Goal: Transaction & Acquisition: Book appointment/travel/reservation

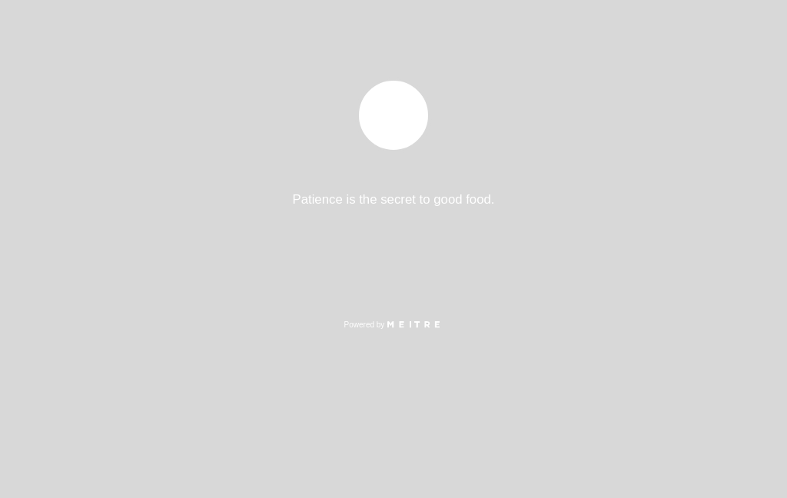
select select "es"
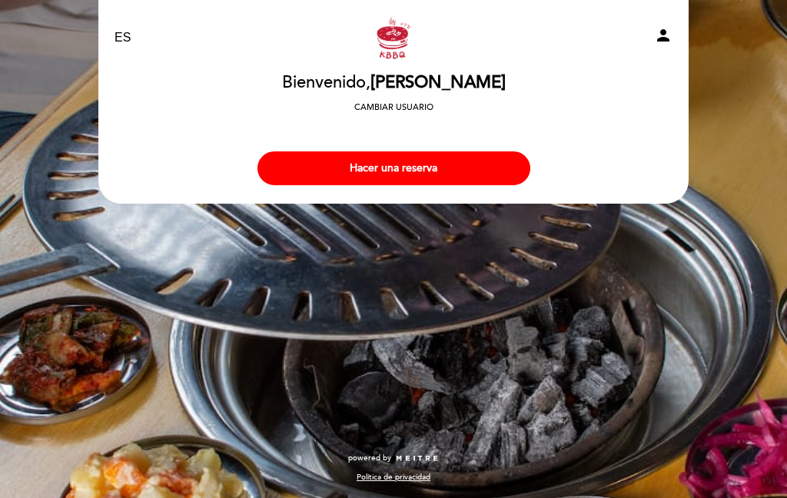
click at [289, 158] on button "Hacer una reserva" at bounding box center [394, 168] width 273 height 34
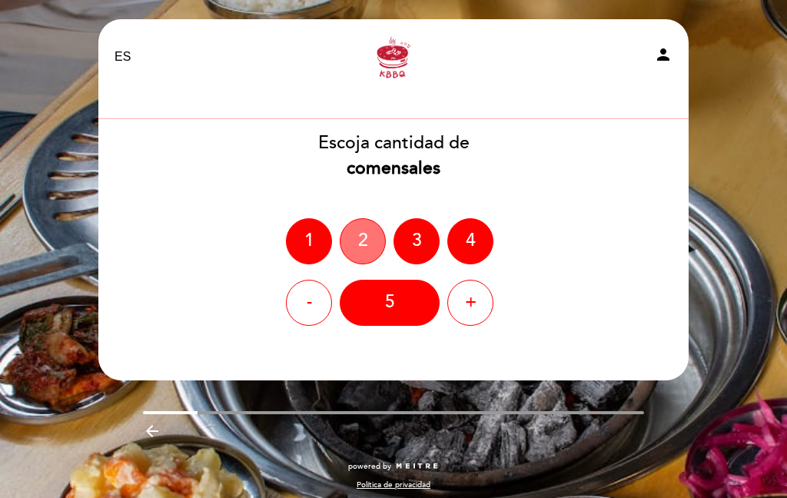
click at [354, 245] on div "2" at bounding box center [363, 241] width 46 height 46
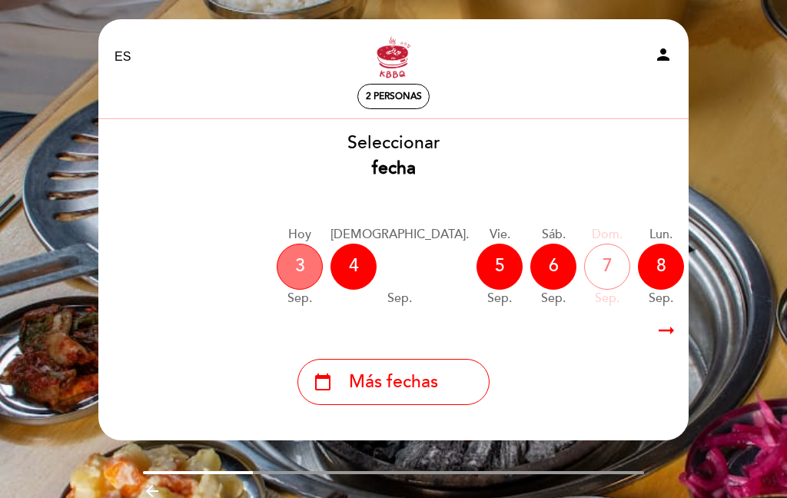
click at [289, 259] on div "3" at bounding box center [300, 267] width 46 height 46
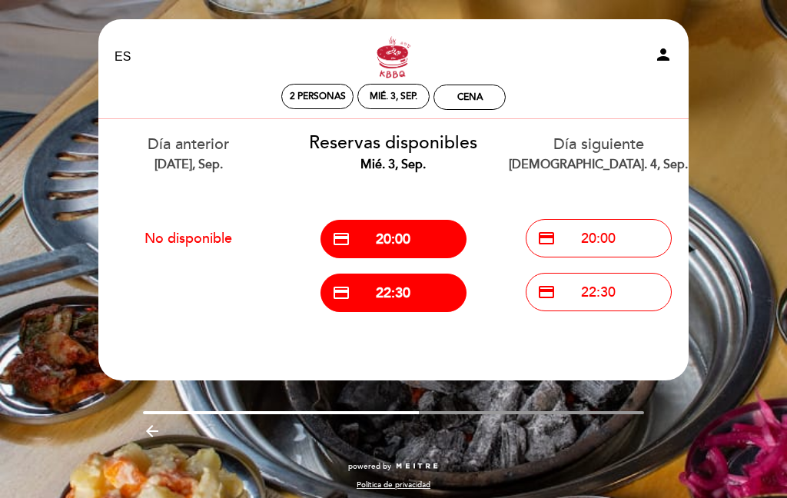
click at [346, 242] on span "credit_card" at bounding box center [341, 239] width 18 height 18
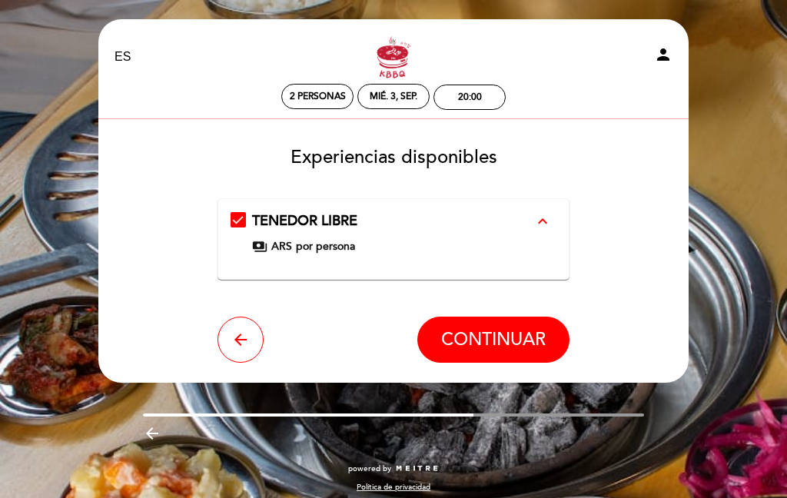
scroll to position [8, 0]
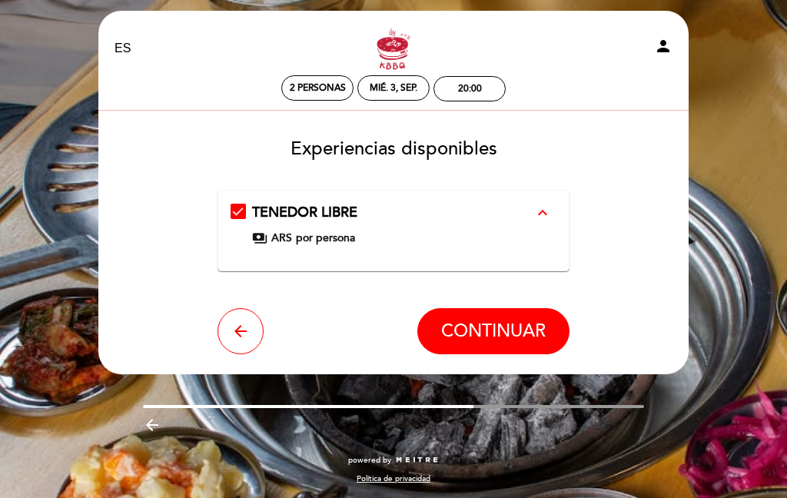
click at [426, 332] on button "CONTINUAR" at bounding box center [494, 331] width 152 height 46
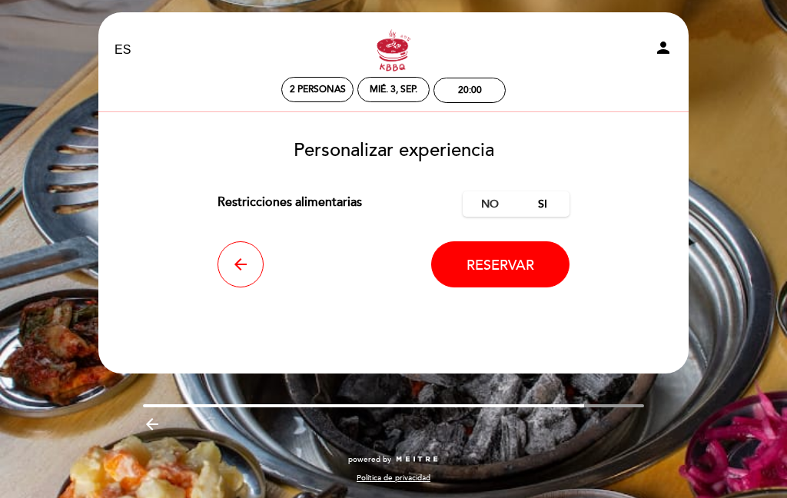
click at [481, 201] on label "No" at bounding box center [490, 203] width 54 height 25
click at [542, 266] on button "Reservar" at bounding box center [500, 264] width 138 height 46
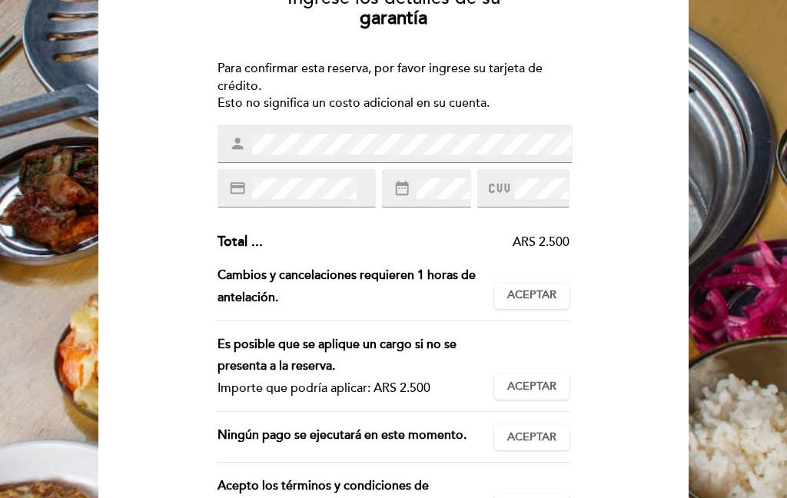
scroll to position [0, 0]
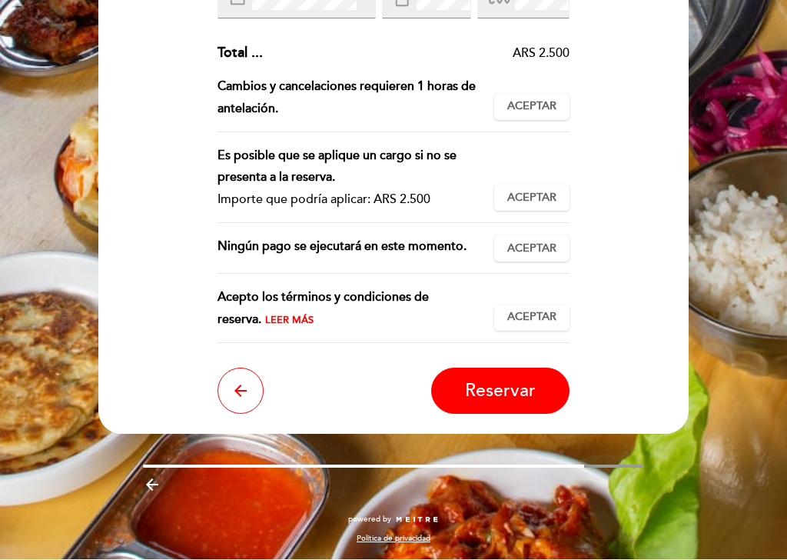
click at [237, 382] on icon "arrow_back" at bounding box center [240, 391] width 18 height 18
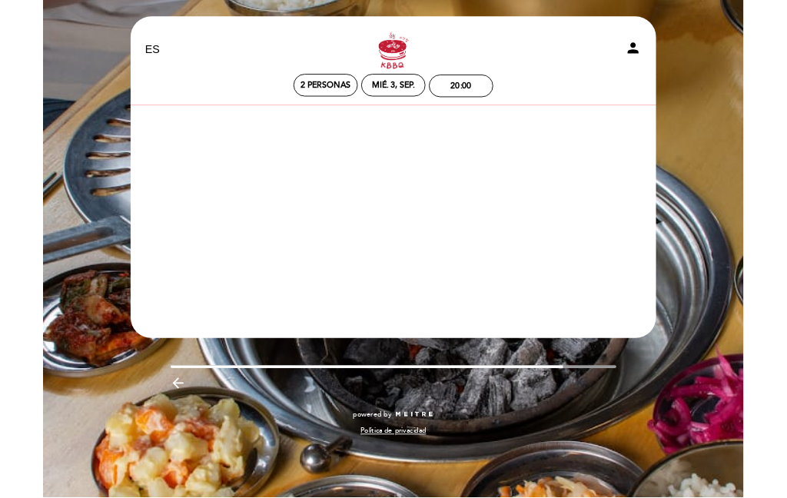
scroll to position [7, 0]
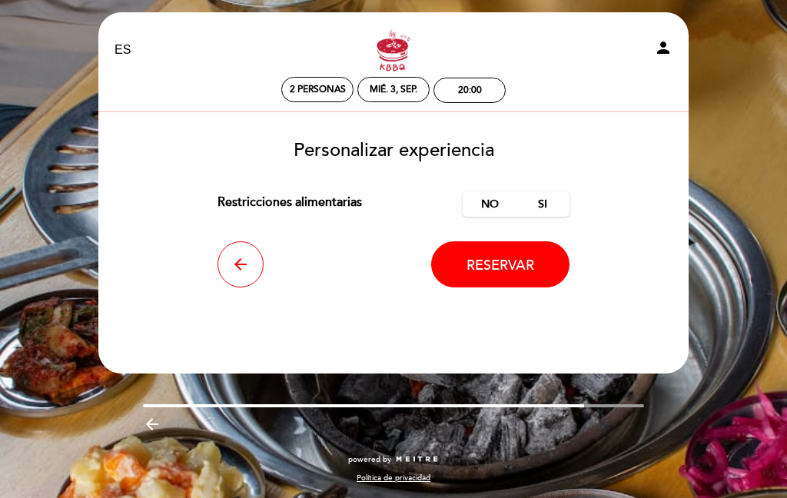
click at [236, 276] on button "arrow_back" at bounding box center [241, 264] width 46 height 46
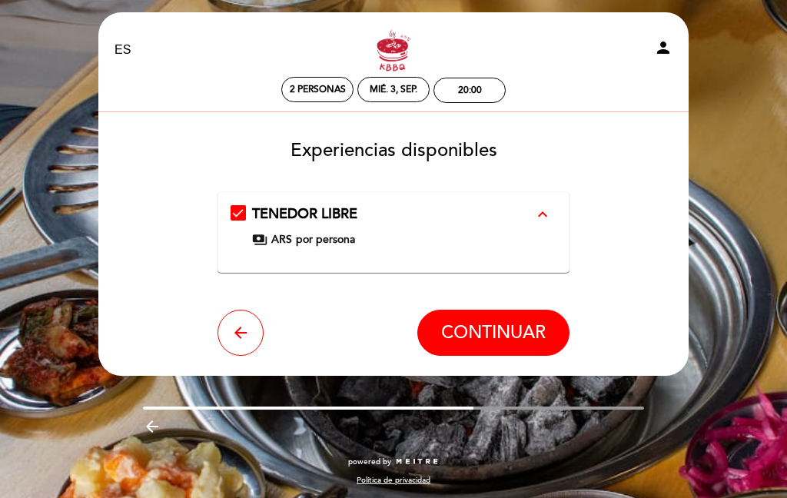
scroll to position [0, 0]
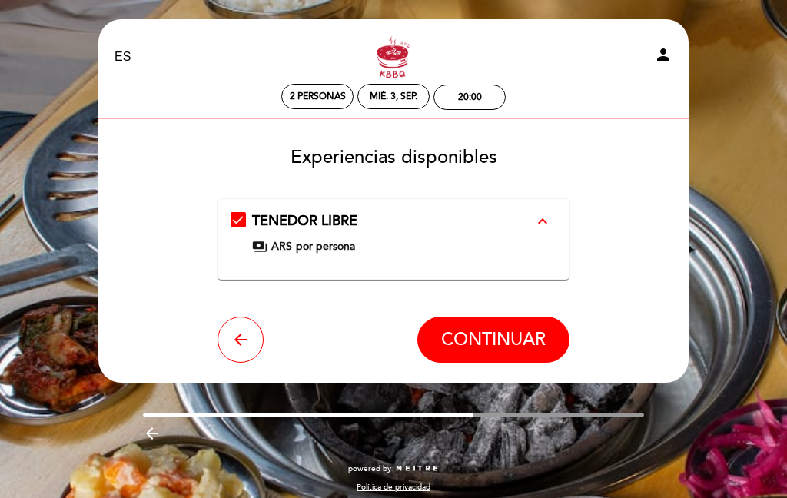
click at [245, 338] on icon "arrow_back" at bounding box center [240, 340] width 18 height 18
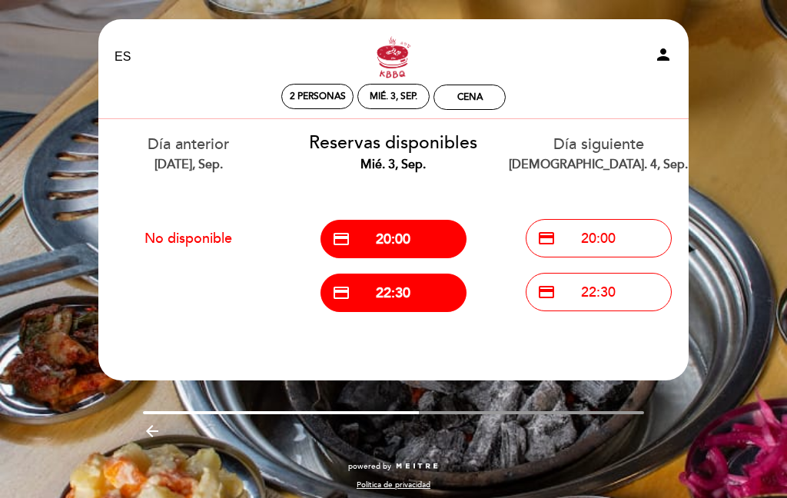
click at [396, 62] on link "Kbbq - [PERSON_NAME]" at bounding box center [394, 57] width 192 height 42
